Goal: Transaction & Acquisition: Download file/media

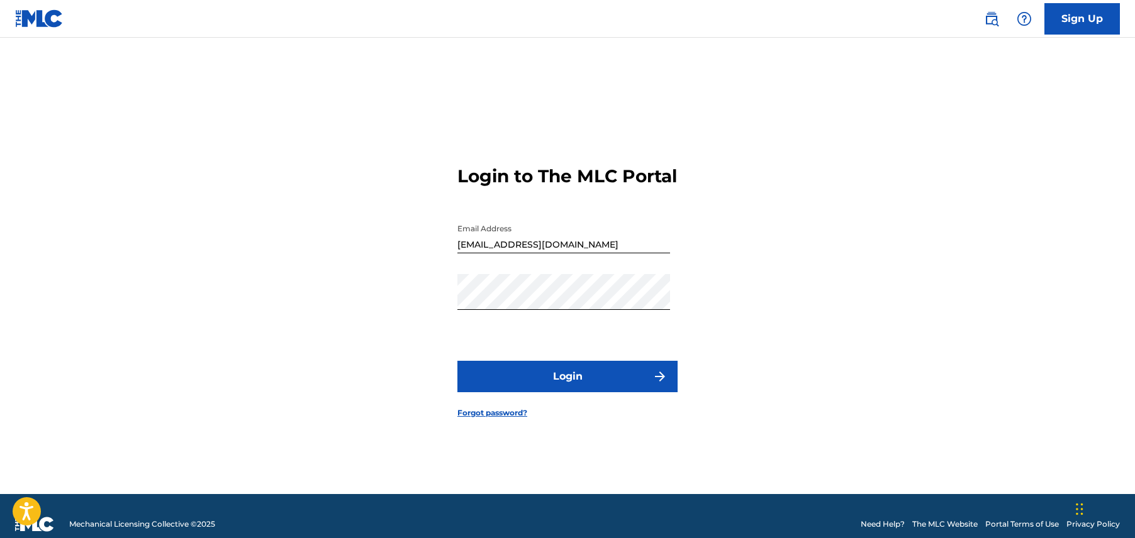
click at [577, 375] on button "Login" at bounding box center [567, 376] width 220 height 31
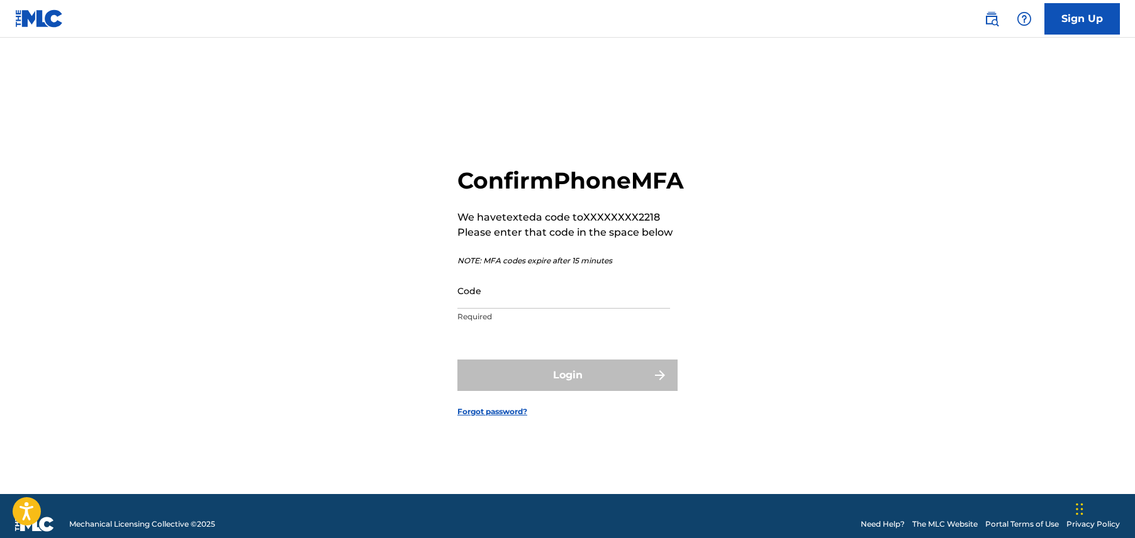
click at [541, 305] on input "Code" at bounding box center [563, 291] width 213 height 36
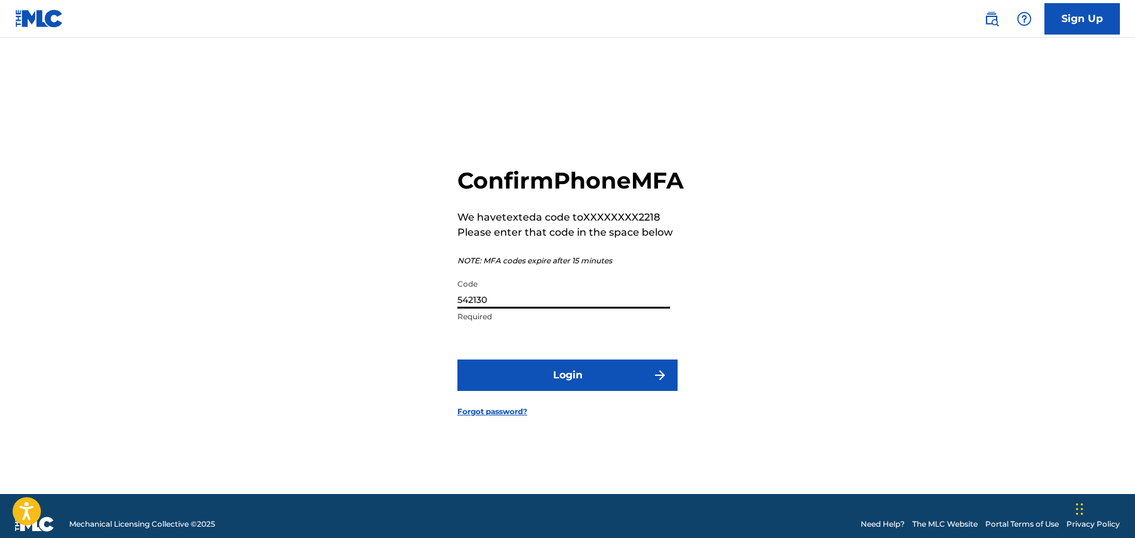
type input "542130"
click at [574, 391] on button "Login" at bounding box center [567, 375] width 220 height 31
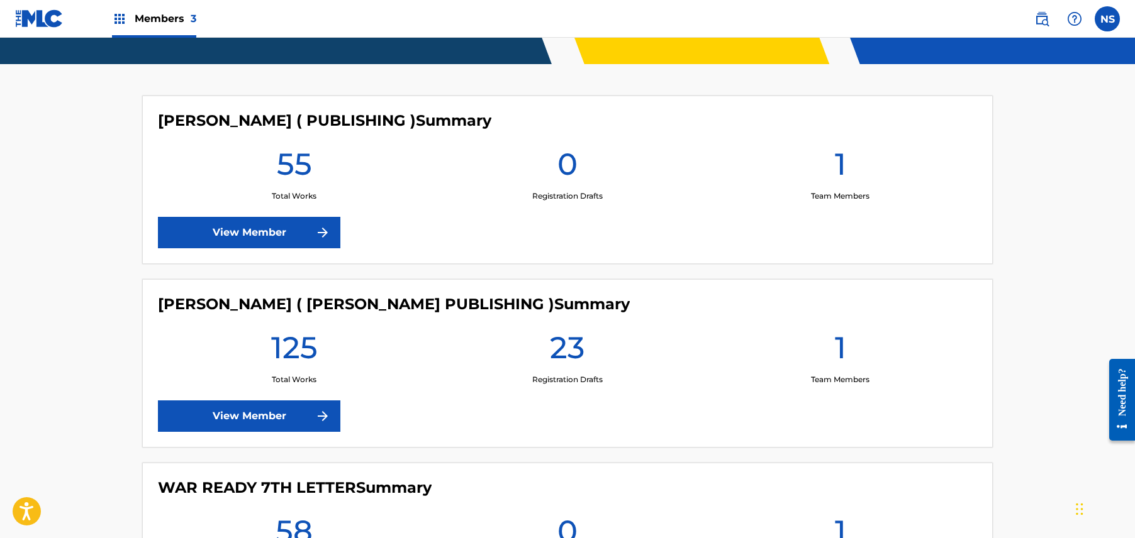
scroll to position [474, 0]
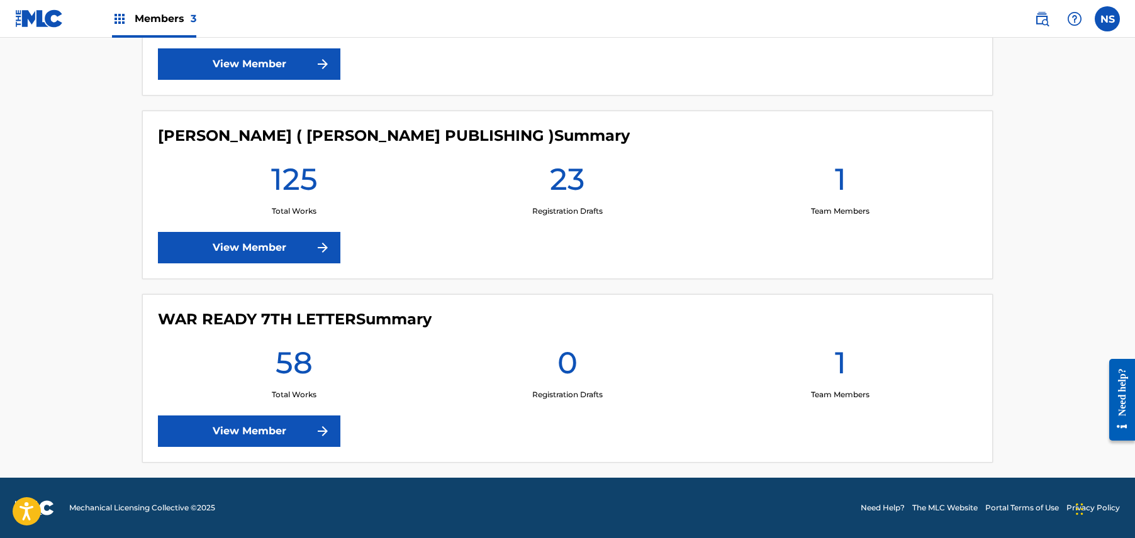
click at [250, 247] on link "View Member" at bounding box center [249, 247] width 182 height 31
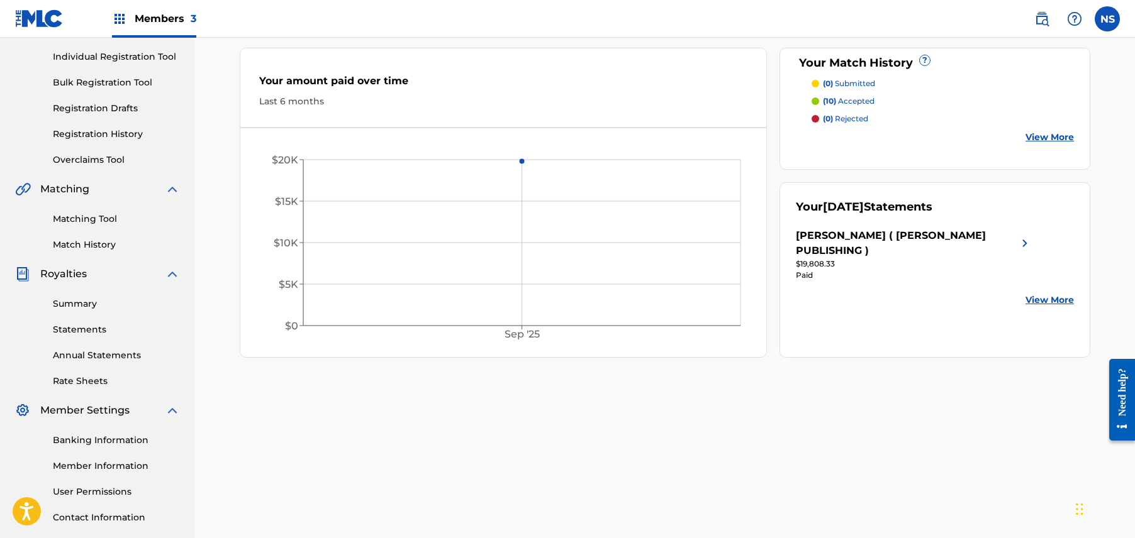
scroll to position [118, 0]
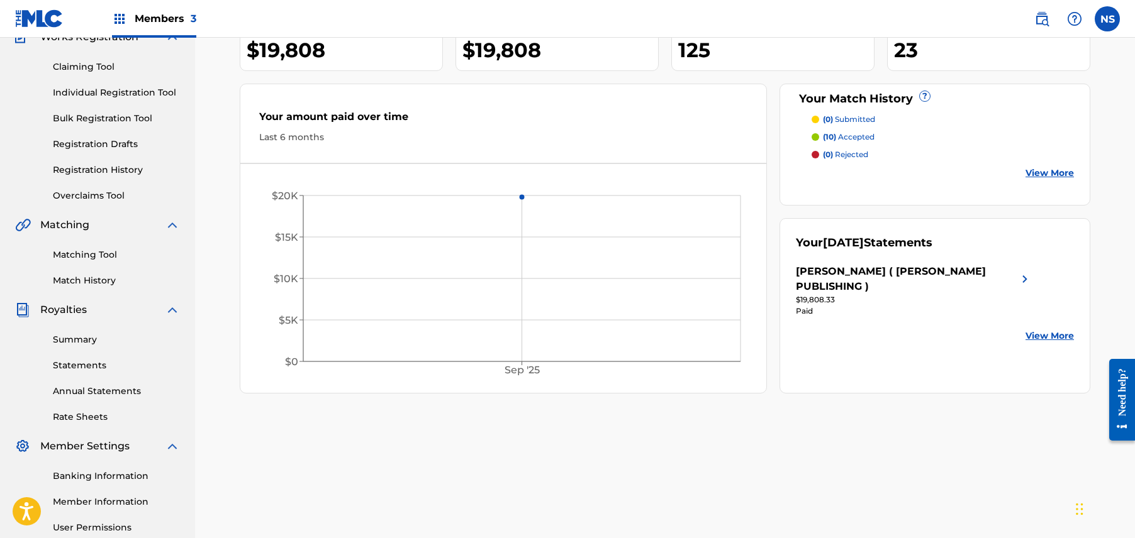
click at [81, 369] on link "Statements" at bounding box center [116, 365] width 127 height 13
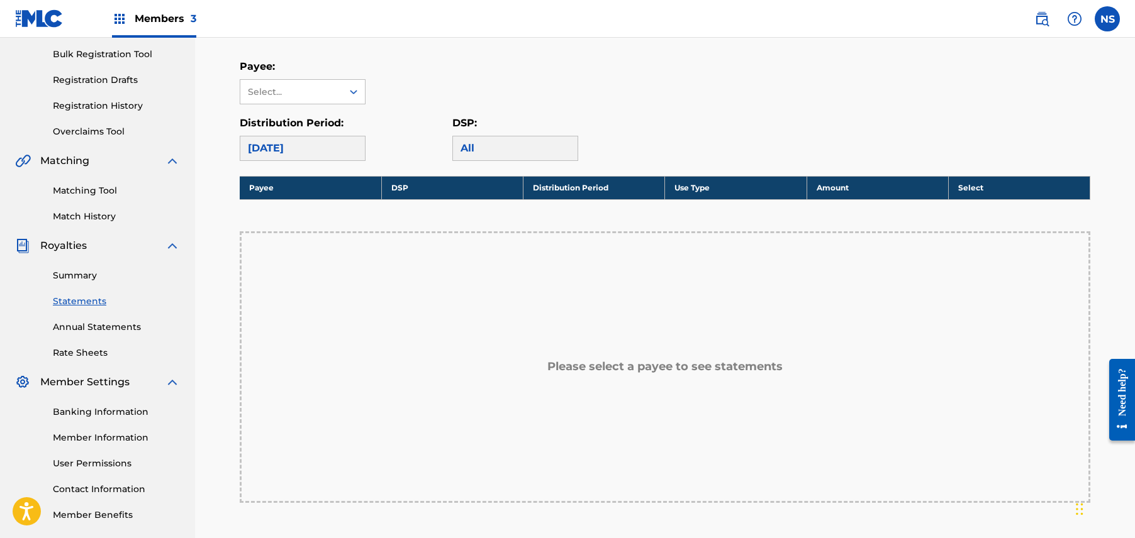
scroll to position [182, 0]
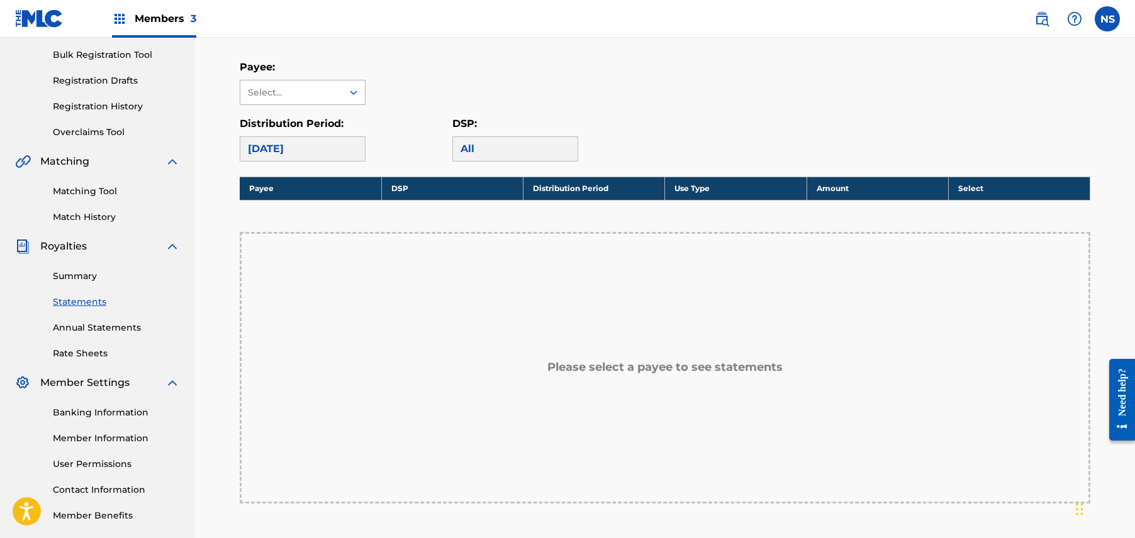
click at [355, 84] on div at bounding box center [353, 92] width 23 height 23
click at [325, 118] on div "[PERSON_NAME] ( [PERSON_NAME] PUBLISHING )" at bounding box center [302, 136] width 125 height 62
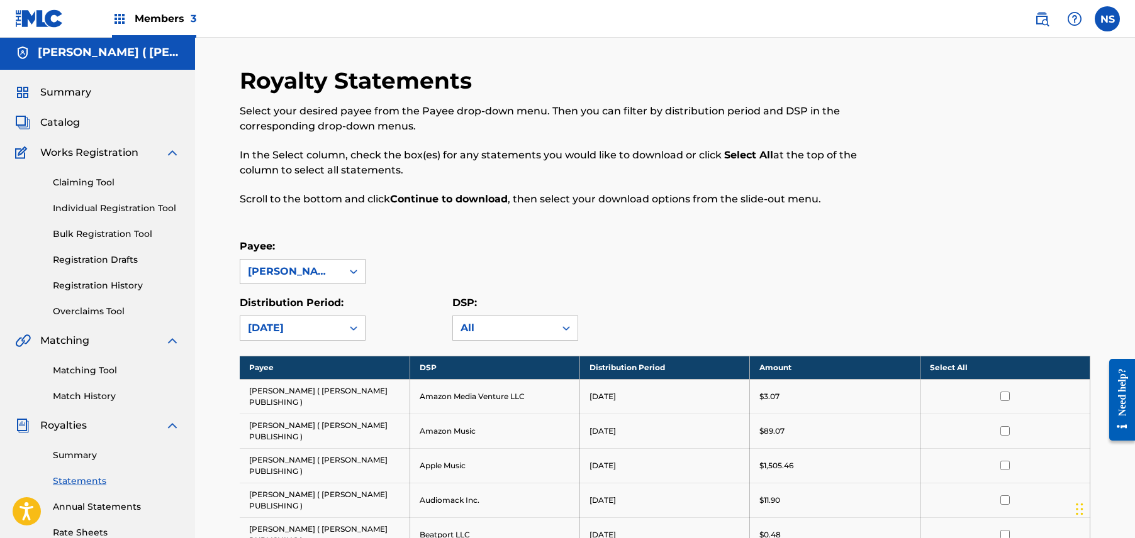
scroll to position [0, 0]
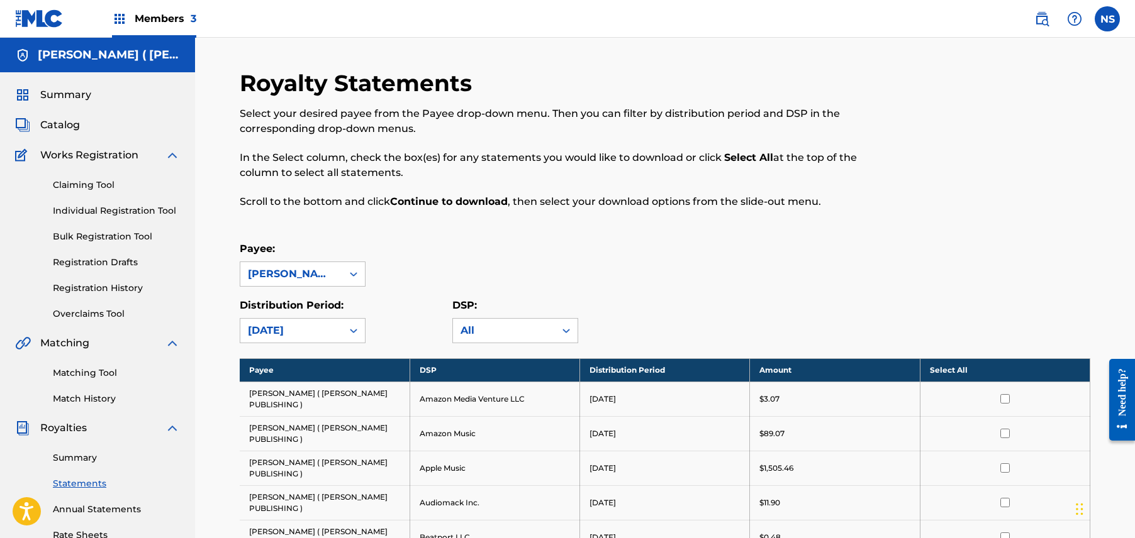
click at [81, 455] on link "Summary" at bounding box center [116, 458] width 127 height 13
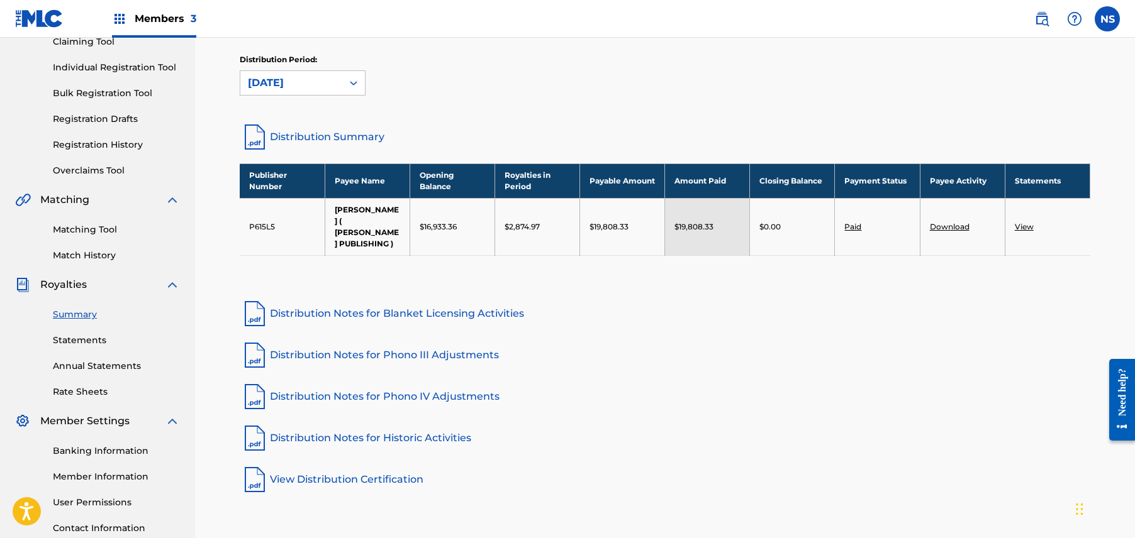
scroll to position [101, 0]
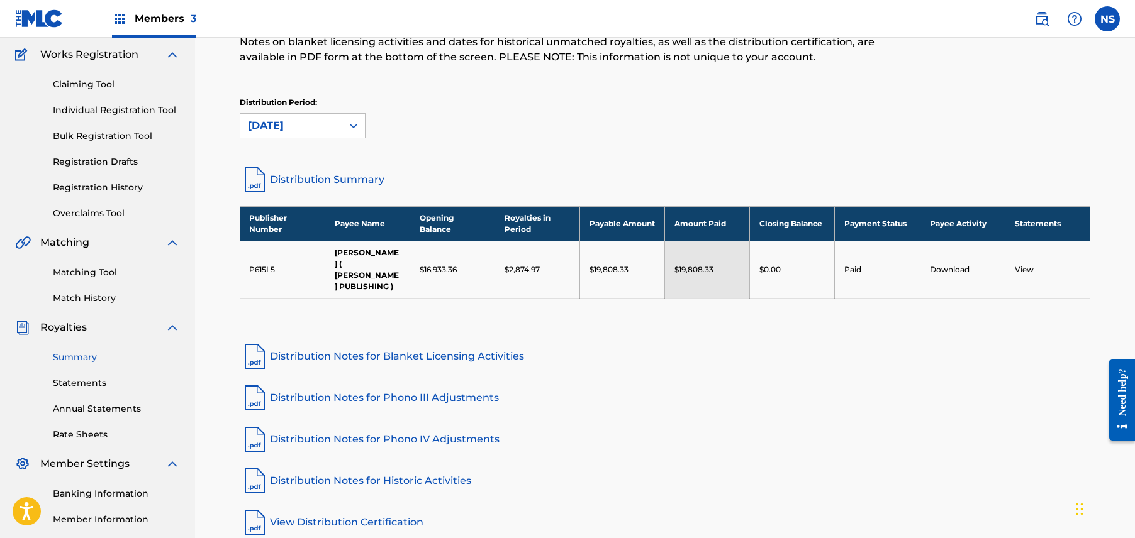
click at [313, 175] on link "Distribution Summary" at bounding box center [665, 180] width 850 height 30
click at [103, 415] on link "Annual Statements" at bounding box center [116, 409] width 127 height 13
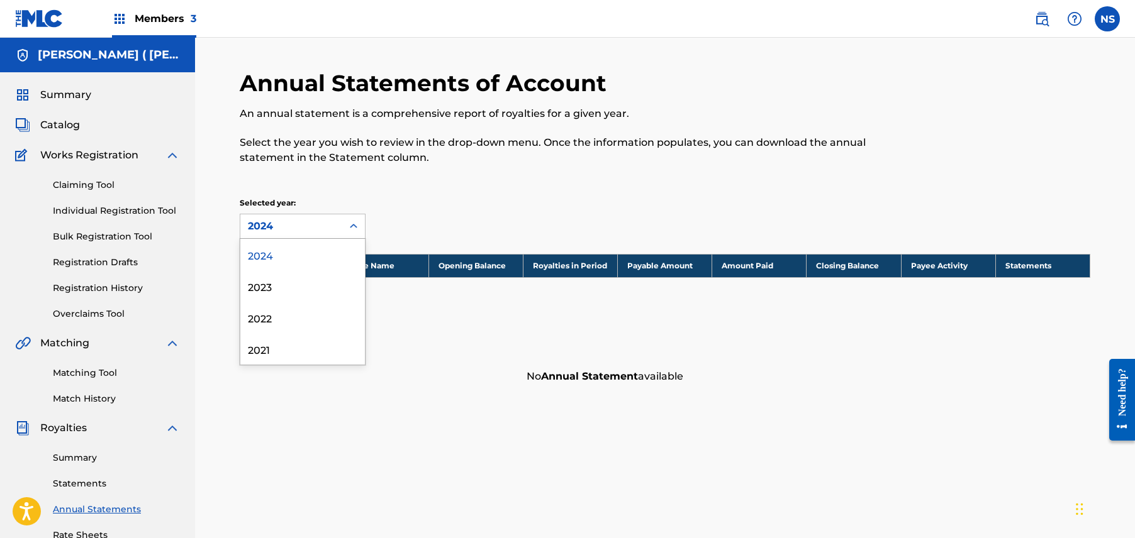
click at [340, 219] on div "2024" at bounding box center [291, 226] width 102 height 24
click at [68, 460] on link "Summary" at bounding box center [116, 458] width 127 height 13
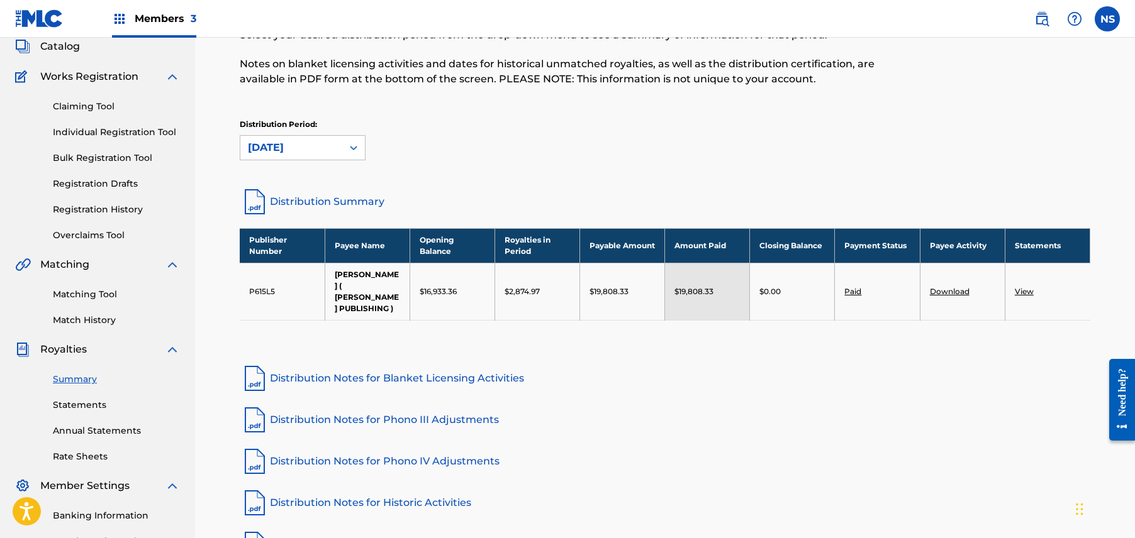
scroll to position [107, 0]
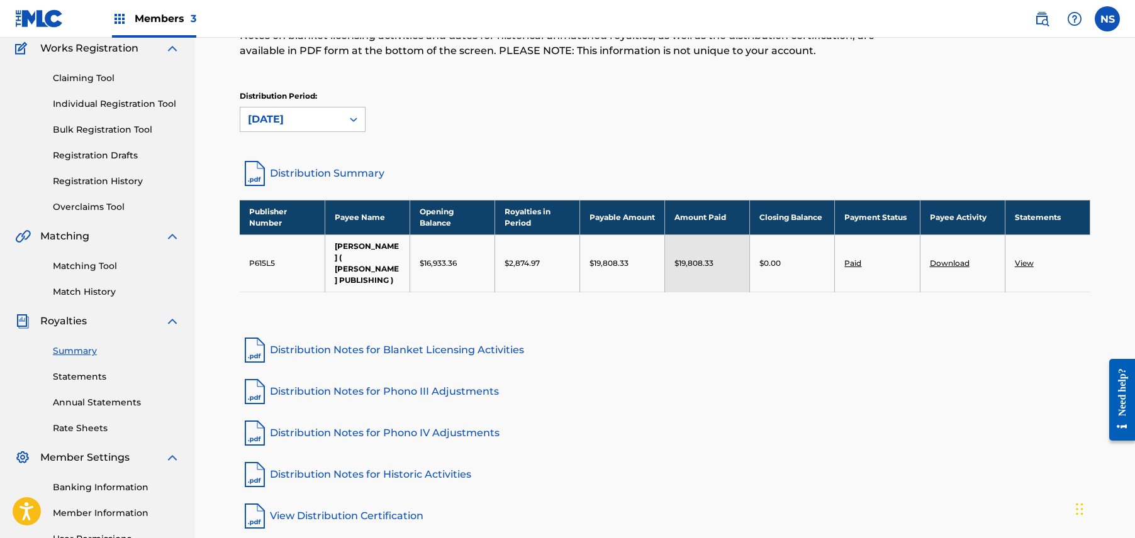
click at [397, 341] on link "Distribution Notes for Blanket Licensing Activities" at bounding box center [665, 350] width 850 height 30
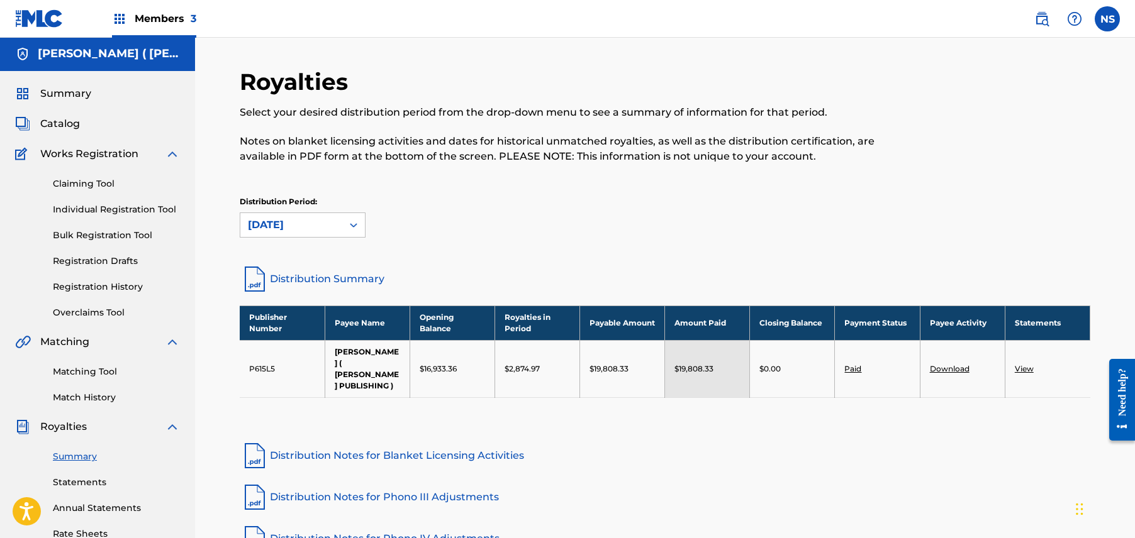
scroll to position [3, 0]
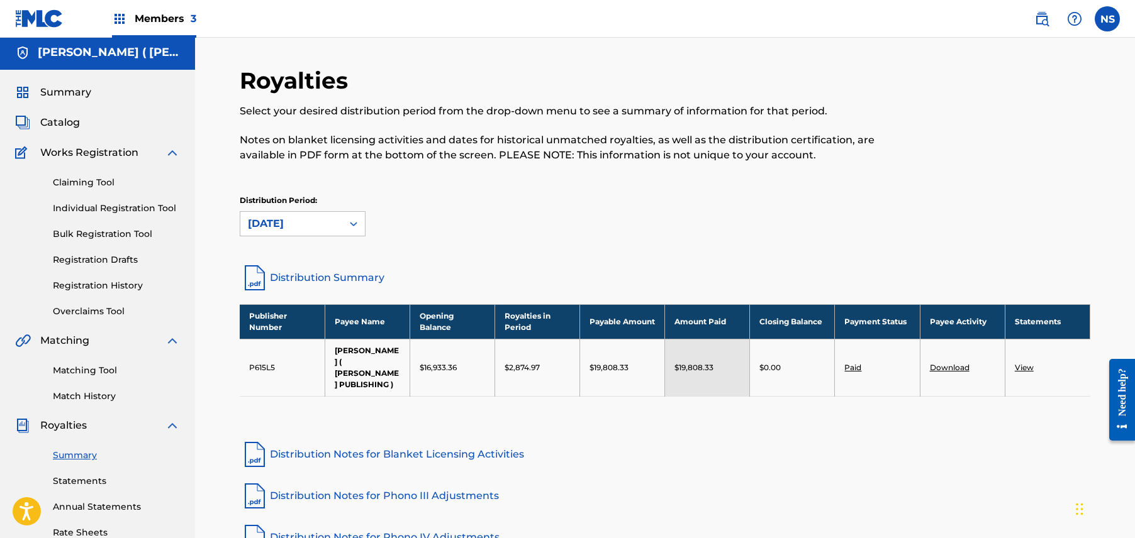
click at [348, 279] on link "Distribution Summary" at bounding box center [665, 278] width 850 height 30
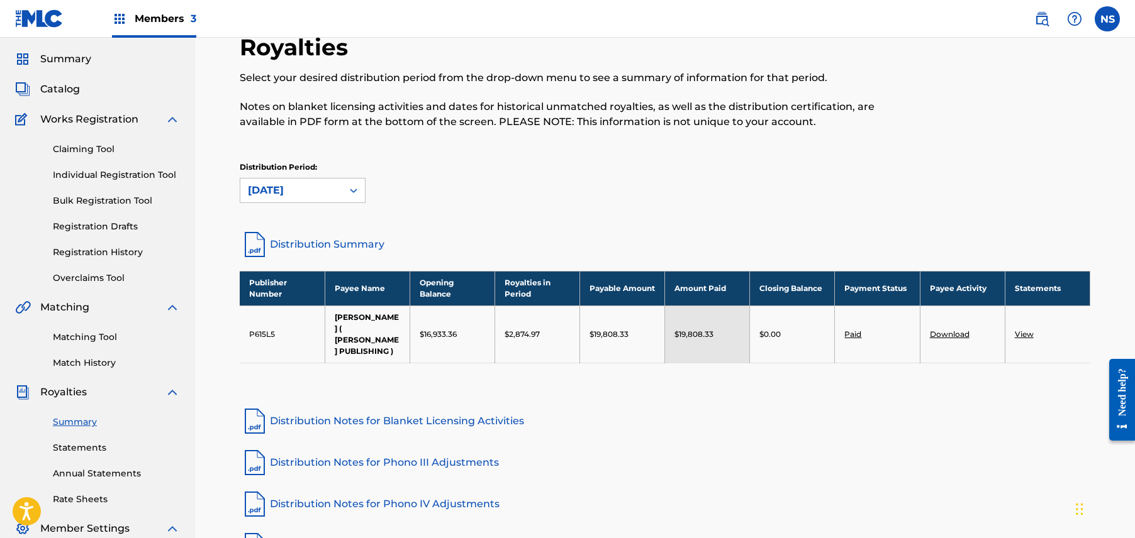
scroll to position [35, 0]
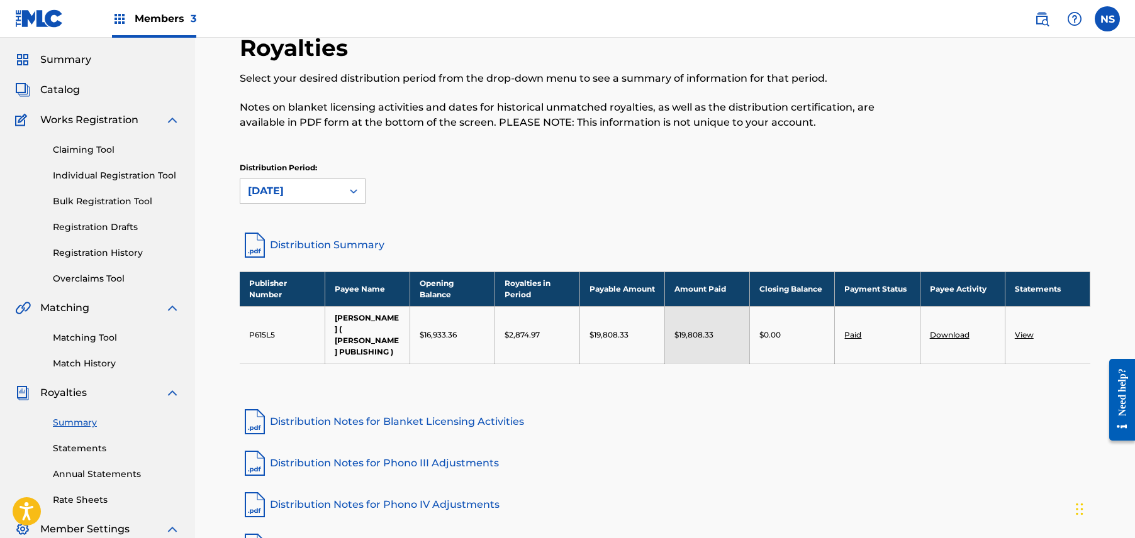
click at [1023, 330] on link "View" at bounding box center [1023, 334] width 19 height 9
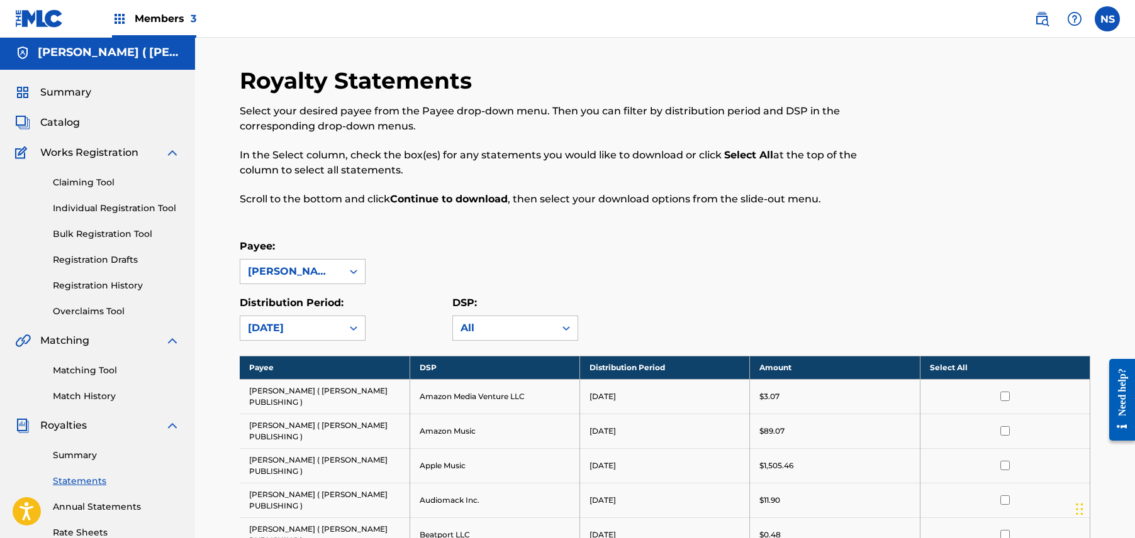
scroll to position [3, 0]
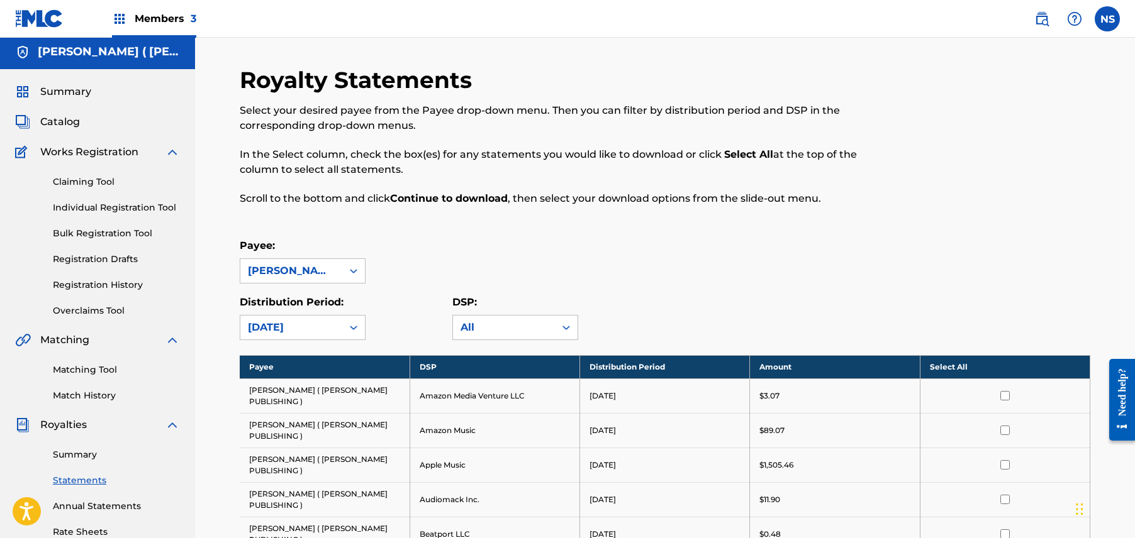
click at [96, 489] on div "Summary Statements Annual Statements Rate Sheets" at bounding box center [97, 486] width 165 height 106
click at [88, 477] on link "Statements" at bounding box center [116, 480] width 127 height 13
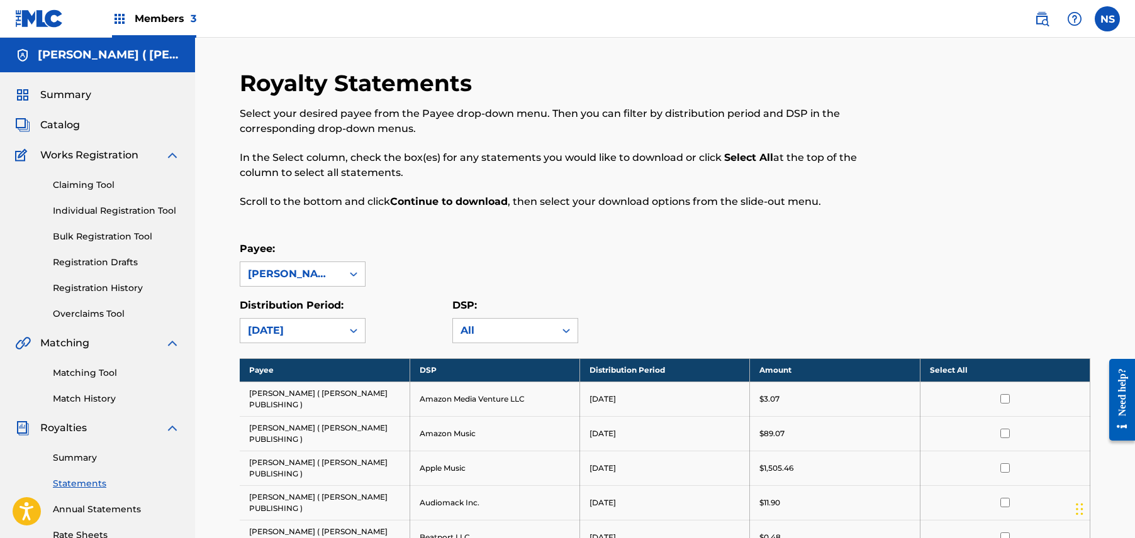
click at [74, 465] on div "Summary Statements Annual Statements Rate Sheets" at bounding box center [97, 489] width 165 height 106
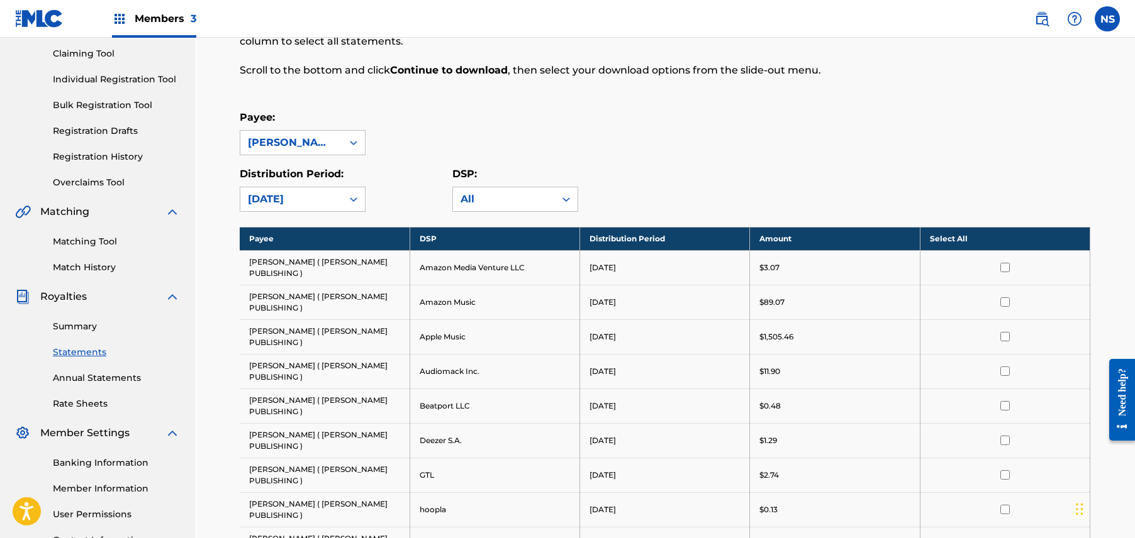
scroll to position [133, 0]
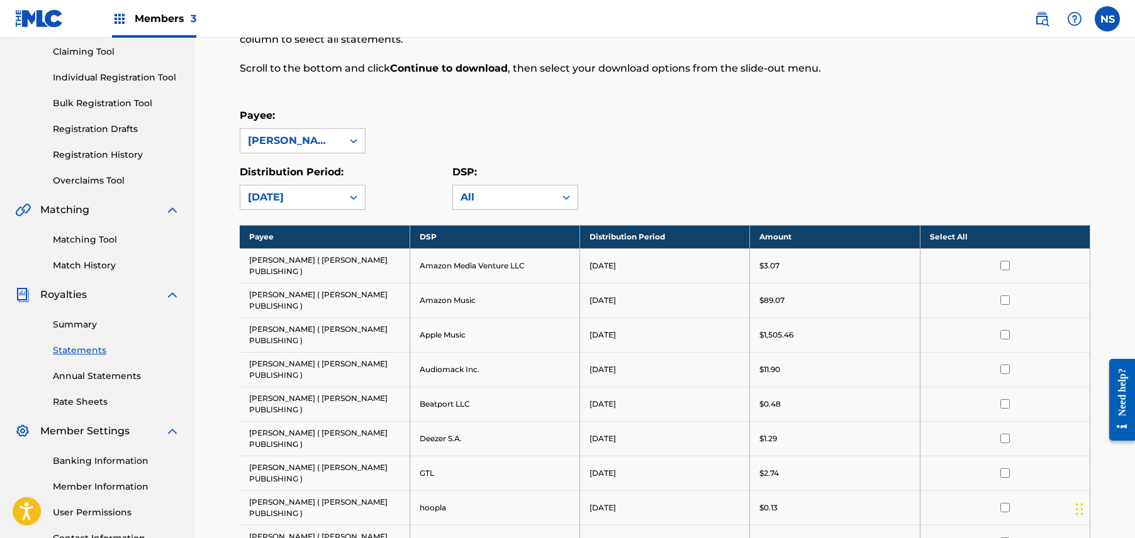
click at [94, 371] on link "Annual Statements" at bounding box center [116, 376] width 127 height 13
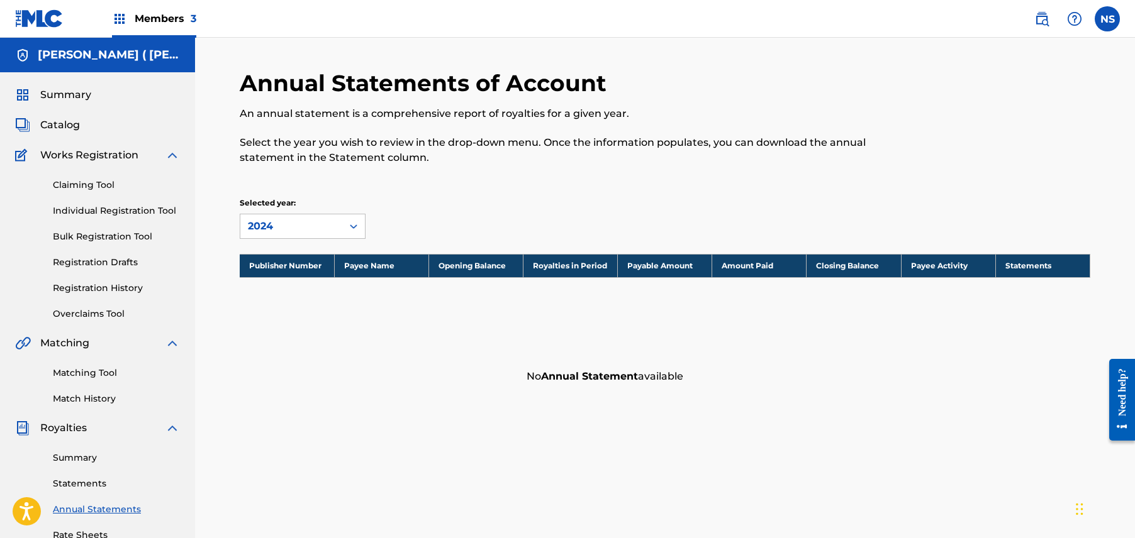
click at [84, 456] on link "Summary" at bounding box center [116, 458] width 127 height 13
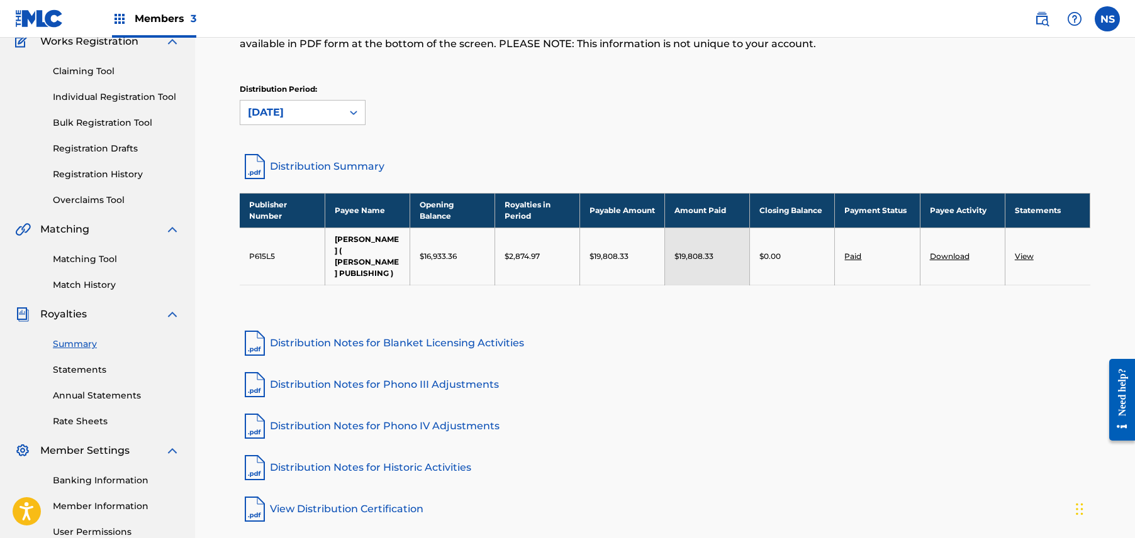
scroll to position [147, 0]
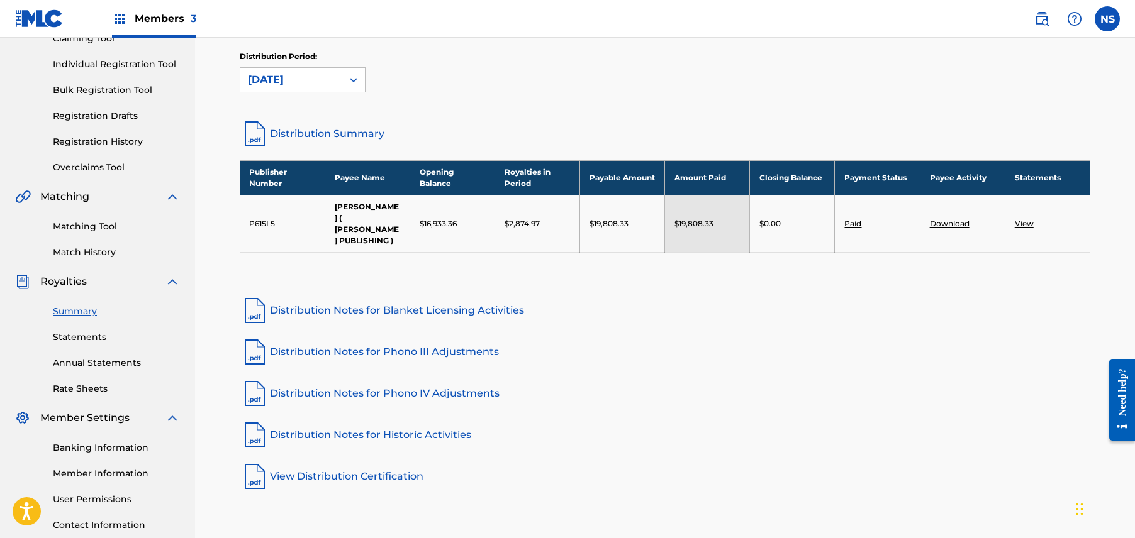
click at [853, 219] on link "Paid" at bounding box center [852, 223] width 17 height 9
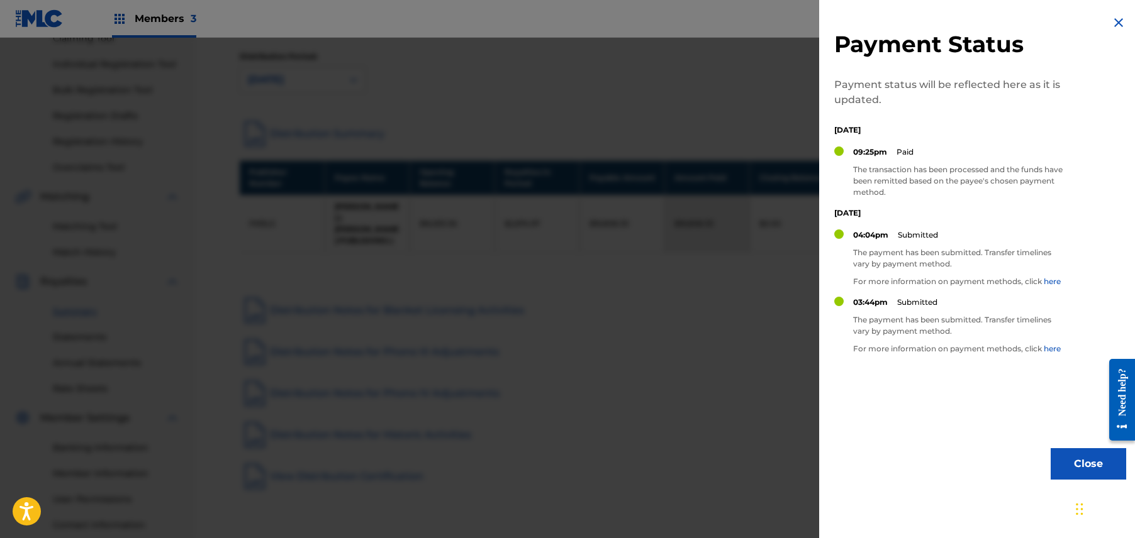
click at [743, 259] on div at bounding box center [567, 307] width 1135 height 538
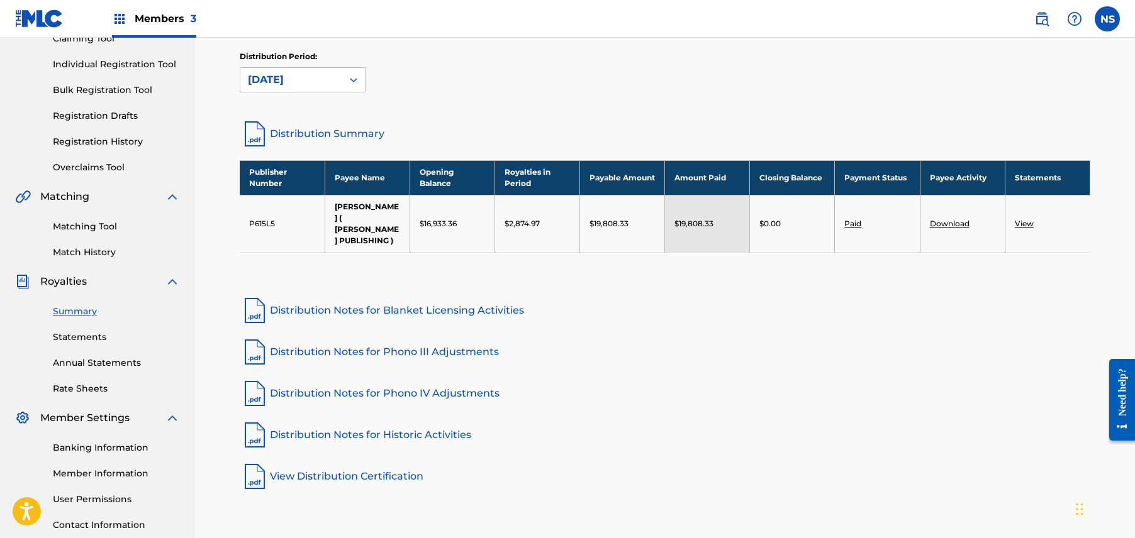
click at [955, 220] on link "Download" at bounding box center [950, 223] width 40 height 9
click at [330, 134] on link "Distribution Summary" at bounding box center [665, 134] width 850 height 30
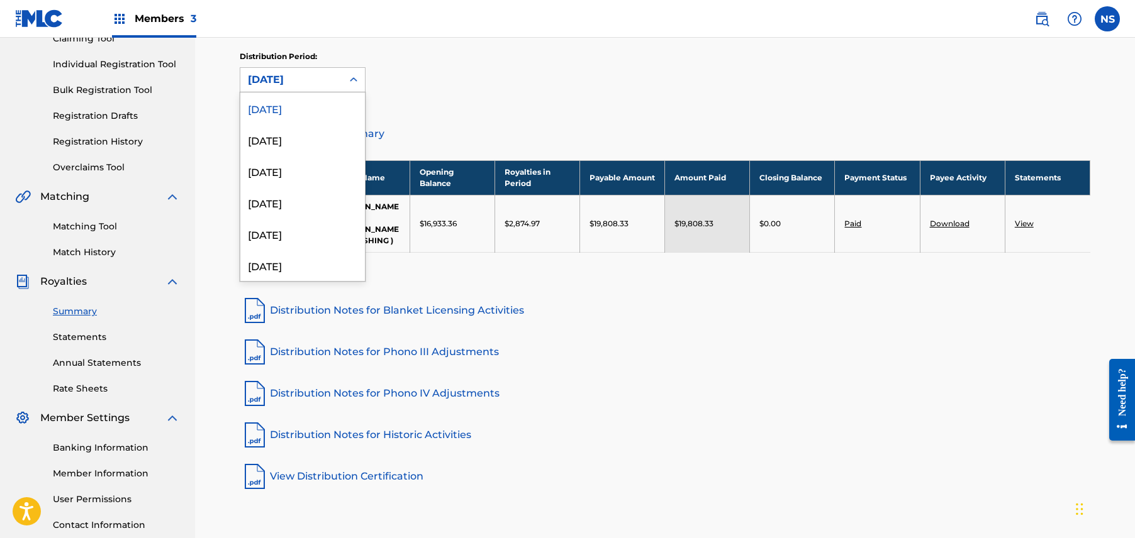
click at [321, 84] on div "[DATE]" at bounding box center [291, 79] width 87 height 15
click at [322, 146] on div "[DATE]" at bounding box center [302, 139] width 125 height 31
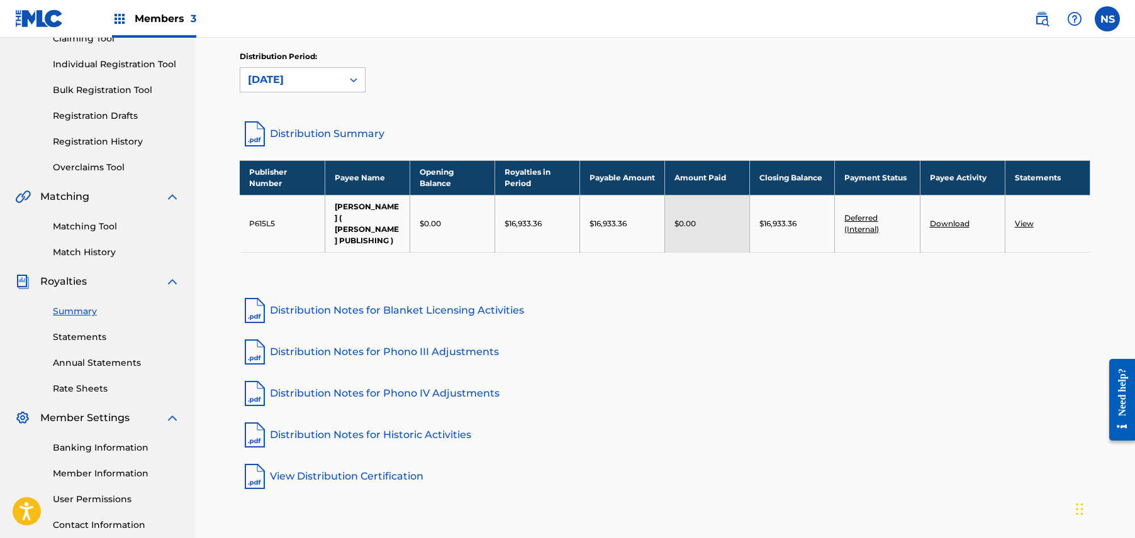
click at [303, 126] on link "Distribution Summary" at bounding box center [665, 134] width 850 height 30
